Goal: Task Accomplishment & Management: Manage account settings

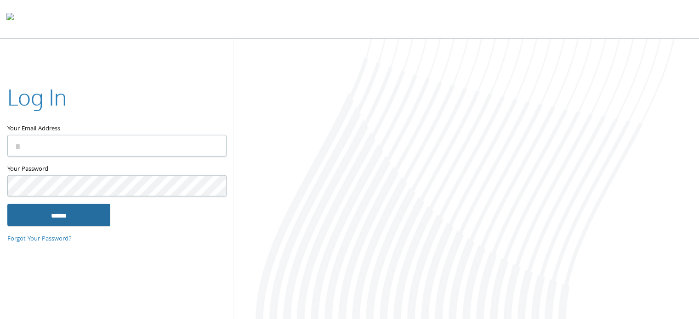
type input "**********"
click at [91, 218] on input "******" at bounding box center [58, 215] width 103 height 22
type input "**********"
click at [35, 216] on input "******" at bounding box center [58, 215] width 103 height 22
